Goal: Information Seeking & Learning: Learn about a topic

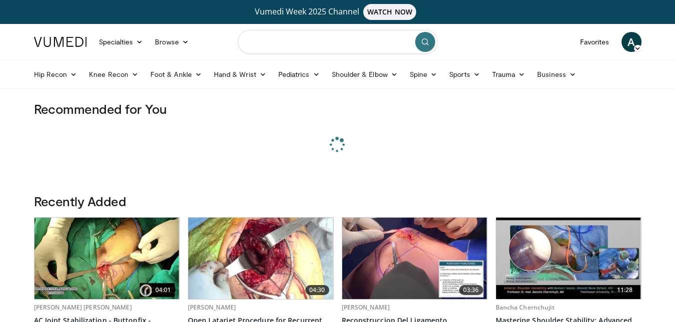
click at [281, 40] on input "Search topics, interventions" at bounding box center [338, 42] width 200 height 24
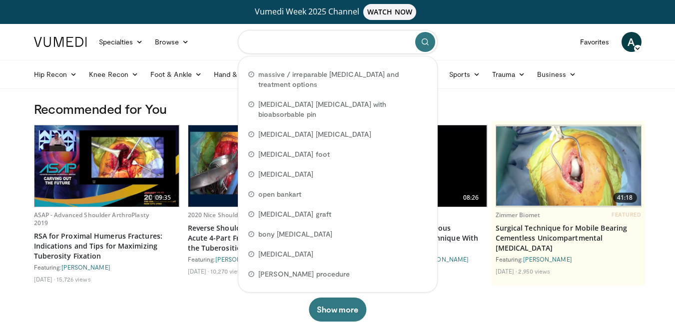
paste input "**********"
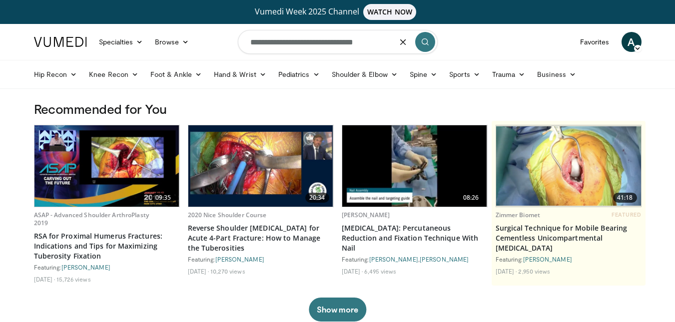
type input "**********"
click at [427, 40] on icon "submit" at bounding box center [425, 42] width 8 height 8
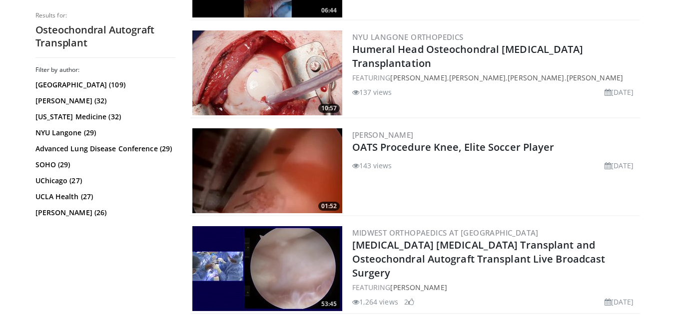
scroll to position [599, 0]
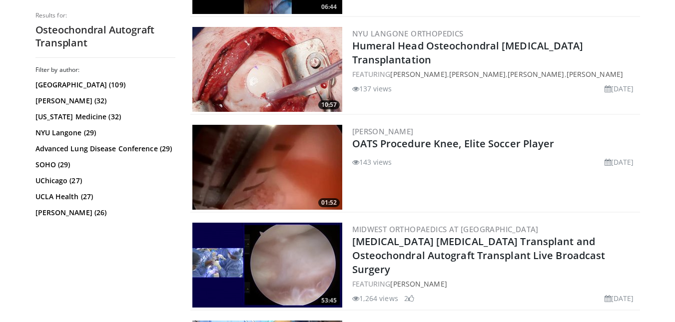
click at [306, 173] on img at bounding box center [267, 167] width 150 height 85
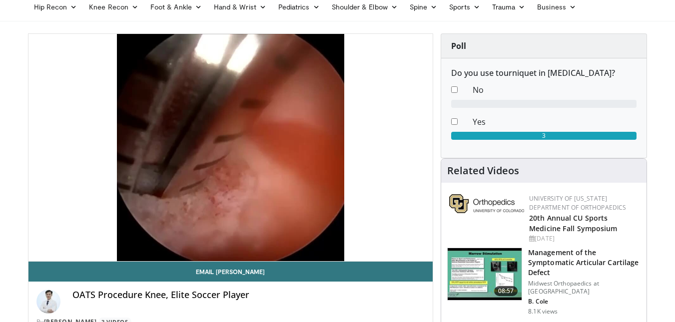
scroll to position [50, 0]
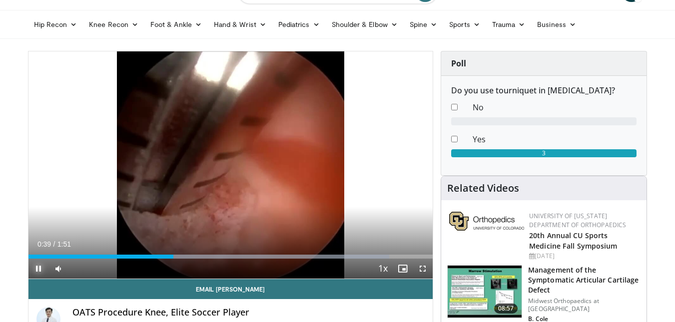
click at [40, 263] on span "Video Player" at bounding box center [38, 269] width 20 height 20
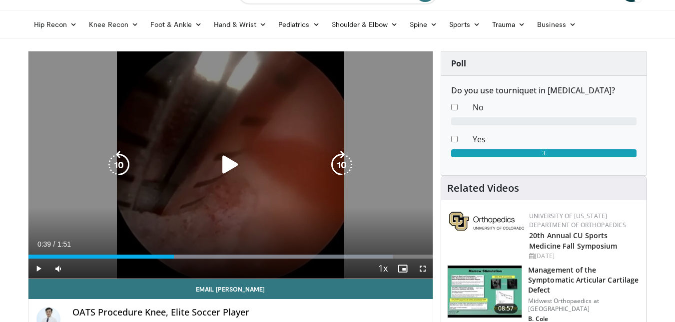
click at [208, 170] on div "Video Player" at bounding box center [230, 165] width 243 height 20
click at [221, 161] on icon "Video Player" at bounding box center [230, 165] width 28 height 28
drag, startPoint x: 84, startPoint y: 267, endPoint x: 94, endPoint y: 270, distance: 10.4
click at [111, 267] on div "Mute 100%" at bounding box center [83, 269] width 70 height 20
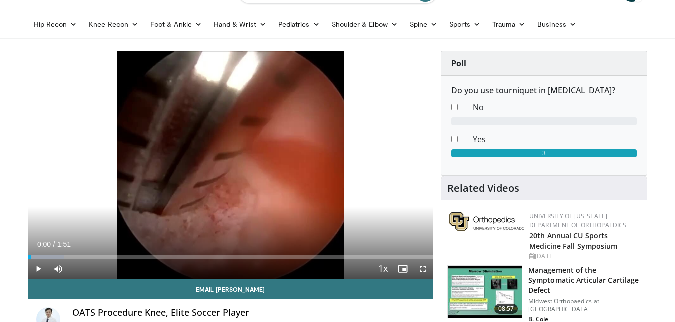
drag, startPoint x: 51, startPoint y: 255, endPoint x: 27, endPoint y: 252, distance: 24.2
click at [28, 252] on div "Loaded : 9.01% 0:00 0:00" at bounding box center [230, 253] width 405 height 9
click at [47, 265] on span "Video Player" at bounding box center [38, 269] width 20 height 20
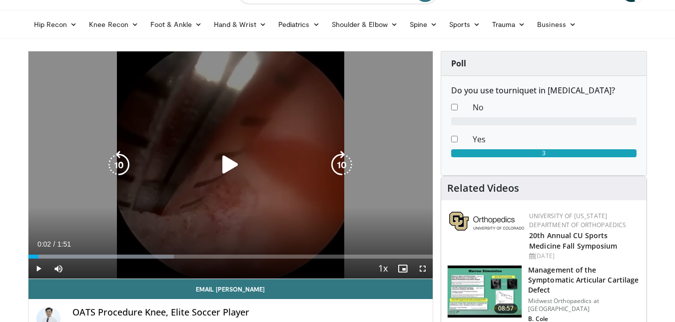
click at [233, 189] on div "10 seconds Tap to unmute" at bounding box center [230, 164] width 405 height 227
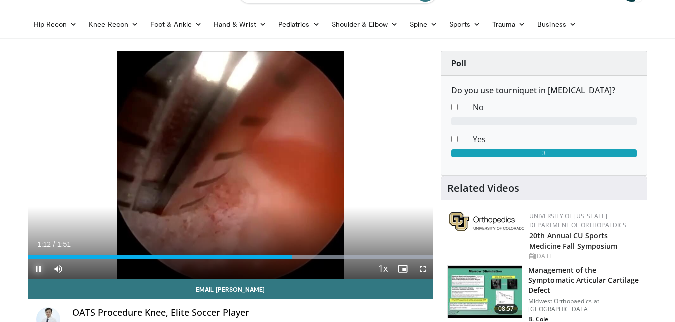
click at [39, 268] on span "Video Player" at bounding box center [38, 269] width 20 height 20
